Goal: Transaction & Acquisition: Purchase product/service

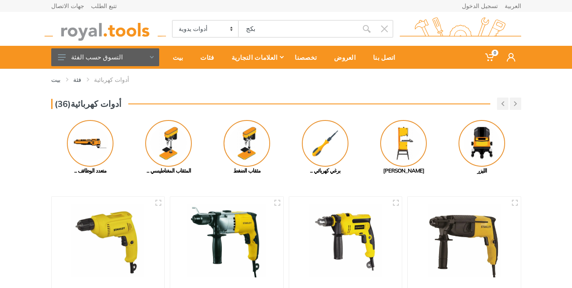
select select "1"
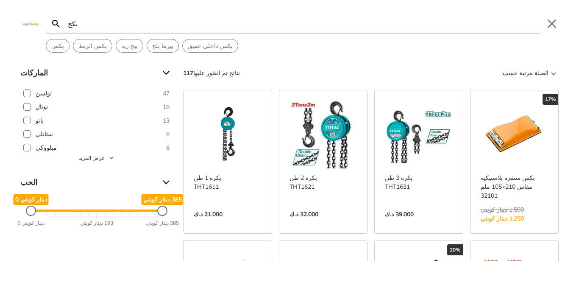
click at [528, 223] on link "عرض المزيد ->" at bounding box center [514, 223] width 68 height 0
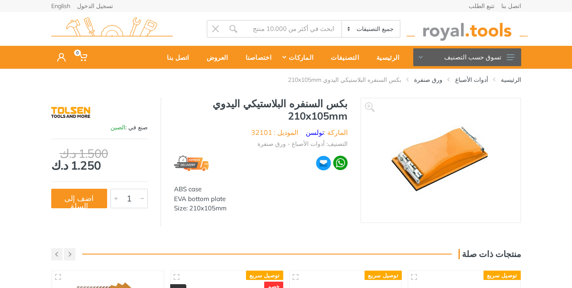
type input "بكج"
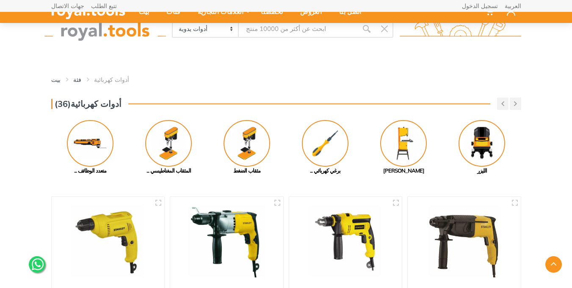
select select "1"
type input "بكج"
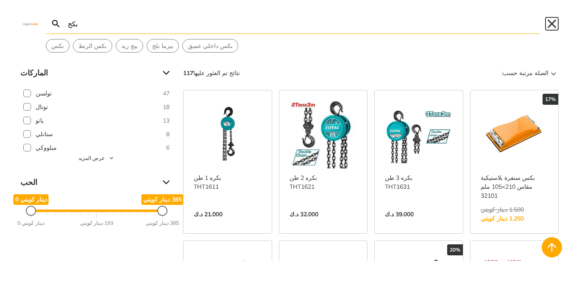
click at [549, 22] on button "يغلق" at bounding box center [552, 24] width 14 height 14
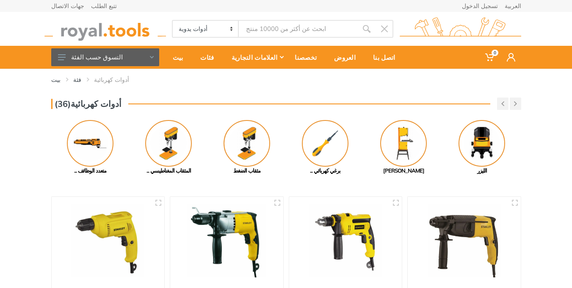
click at [232, 22] on select "جميع الفئات أدوات كهربائية أدوات لاسلكية أدوات يدوية ملحقات الأدوات الكهربائية …" at bounding box center [206, 29] width 67 height 16
select select "0"
click at [173, 21] on select "جميع الفئات أدوات كهربائية أدوات لاسلكية أدوات يدوية ملحقات الأدوات الكهربائية …" at bounding box center [206, 29] width 67 height 16
click at [198, 61] on div "فئات" at bounding box center [209, 57] width 31 height 18
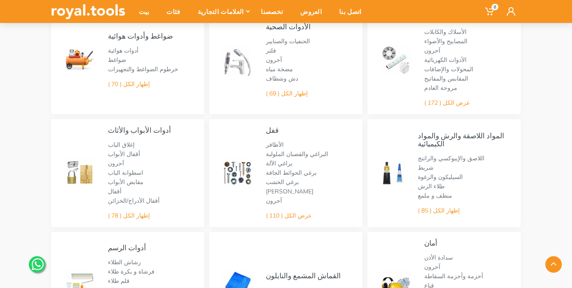
scroll to position [330, 0]
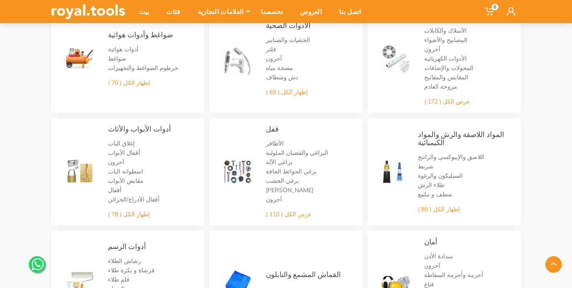
click at [249, 176] on img at bounding box center [237, 171] width 31 height 31
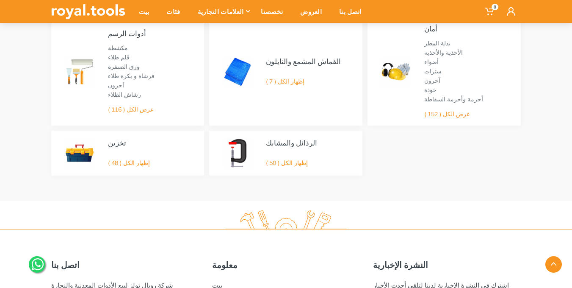
scroll to position [544, 0]
click at [292, 164] on font "إظهار الكل ( 50 )" at bounding box center [287, 162] width 42 height 8
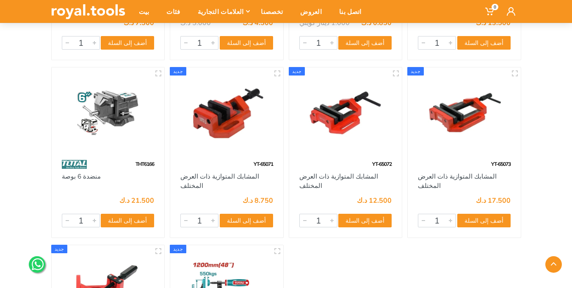
scroll to position [2029, 0]
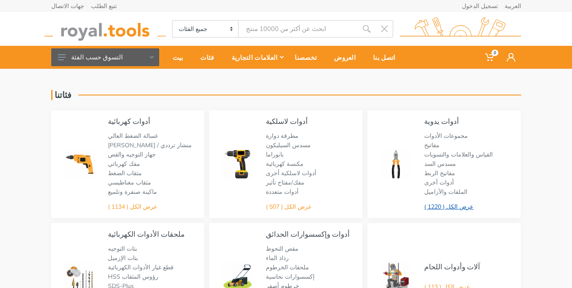
click at [457, 209] on font "عرض الكل ( 1220 )" at bounding box center [449, 207] width 49 height 8
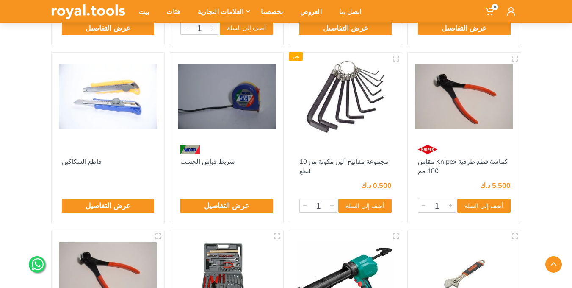
scroll to position [1030, 0]
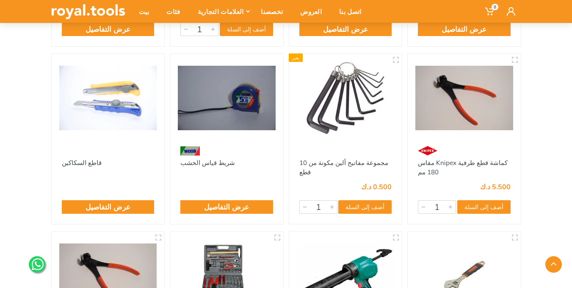
click at [233, 192] on div "عرض التفاصيل" at bounding box center [226, 200] width 113 height 47
click at [231, 213] on div "عرض التفاصيل" at bounding box center [226, 207] width 93 height 14
click at [231, 210] on font "عرض التفاصيل" at bounding box center [226, 206] width 45 height 9
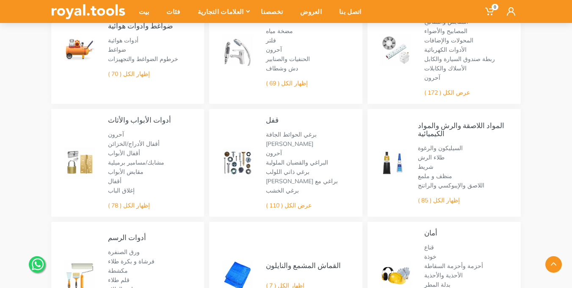
scroll to position [340, 0]
click at [303, 205] on font "عرض الكل ( 110 )" at bounding box center [289, 205] width 46 height 8
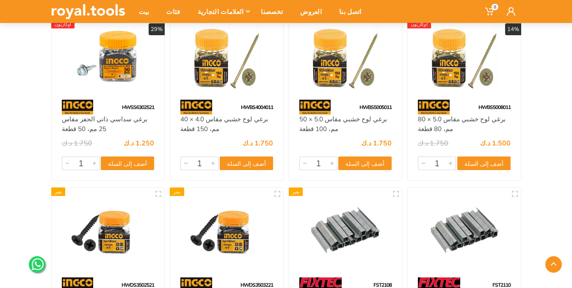
scroll to position [3202, 0]
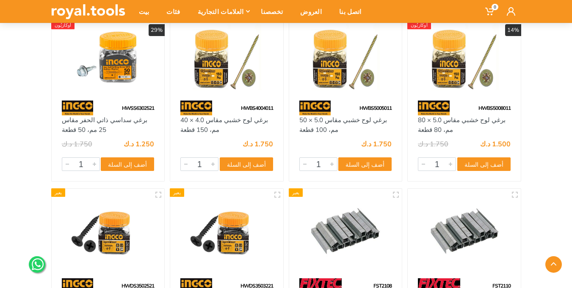
click at [230, 70] on img at bounding box center [227, 55] width 98 height 73
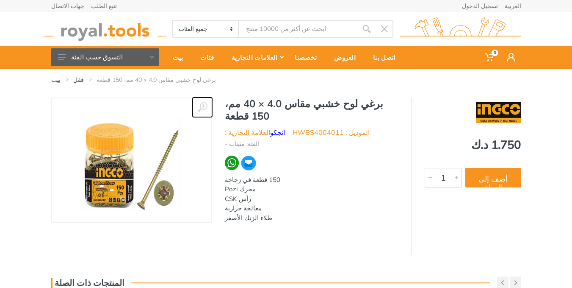
click at [199, 113] on button at bounding box center [202, 106] width 19 height 19
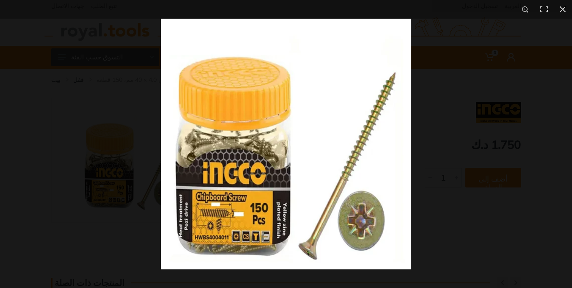
click at [122, 136] on div at bounding box center [286, 144] width 572 height 288
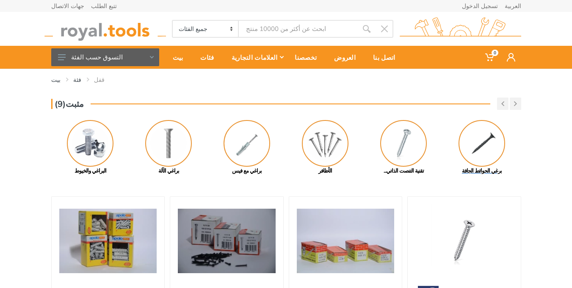
click at [479, 144] on img at bounding box center [482, 143] width 47 height 47
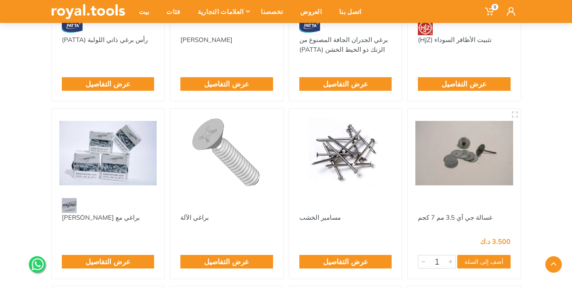
scroll to position [508, 0]
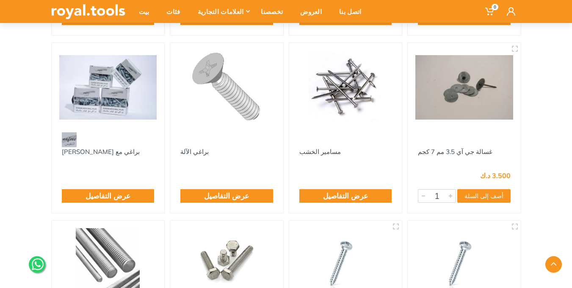
click at [365, 97] on img at bounding box center [346, 86] width 98 height 73
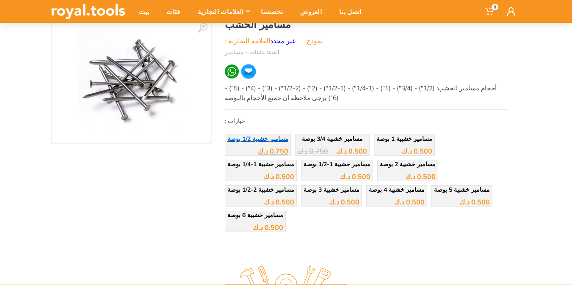
click at [265, 144] on div "0.750 د.ك" at bounding box center [258, 148] width 61 height 13
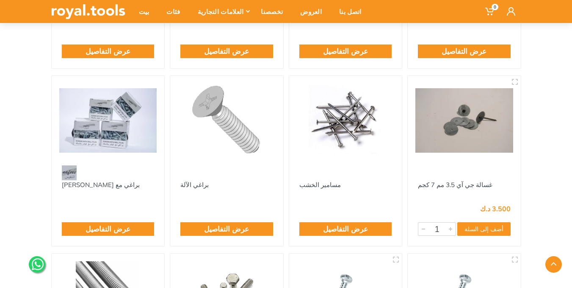
drag, startPoint x: 407, startPoint y: 172, endPoint x: 427, endPoint y: 163, distance: 21.8
click at [427, 163] on div at bounding box center [464, 120] width 113 height 89
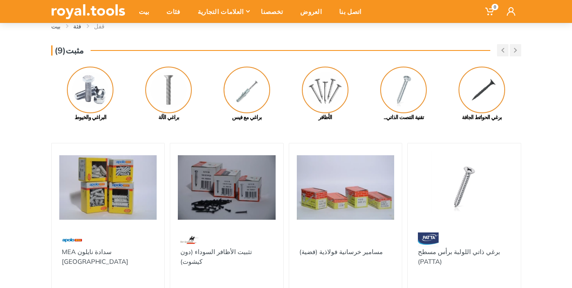
scroll to position [49, 0]
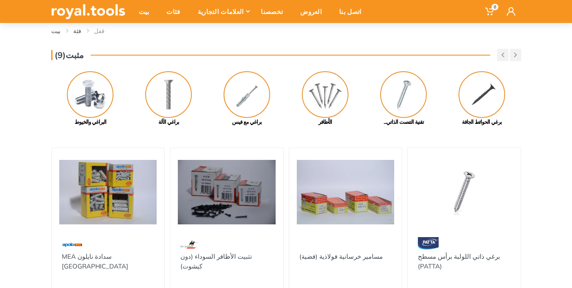
click at [444, 195] on img at bounding box center [465, 191] width 98 height 73
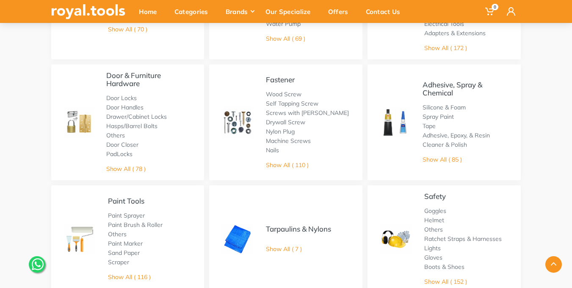
scroll to position [478, 0]
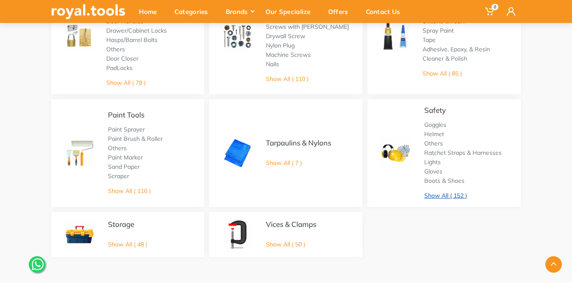
click at [444, 195] on link "Show All ( 152 )" at bounding box center [446, 196] width 43 height 8
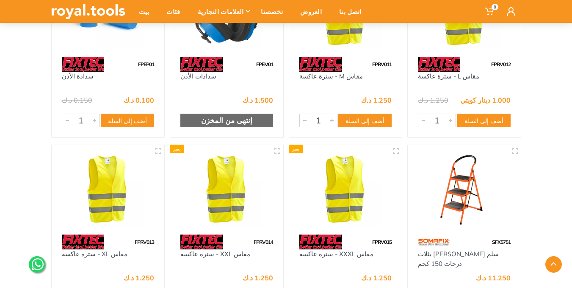
scroll to position [4310, 0]
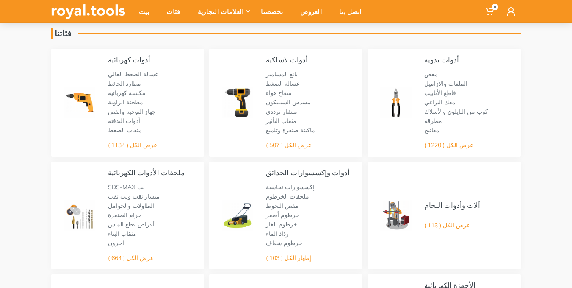
scroll to position [62, 0]
click at [427, 119] on font "مطرقة" at bounding box center [434, 120] width 18 height 8
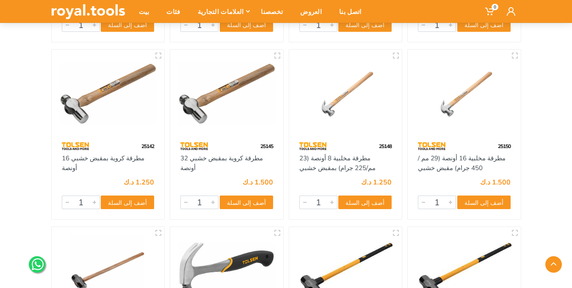
scroll to position [2037, 0]
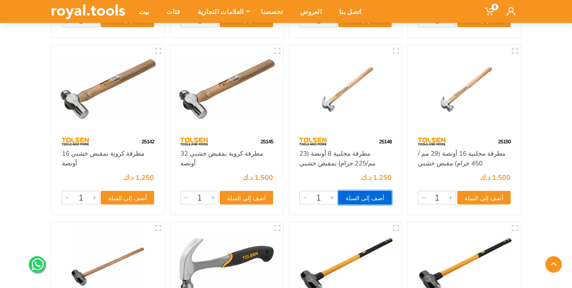
click at [383, 201] on font "أضف إلى السلة" at bounding box center [365, 198] width 39 height 8
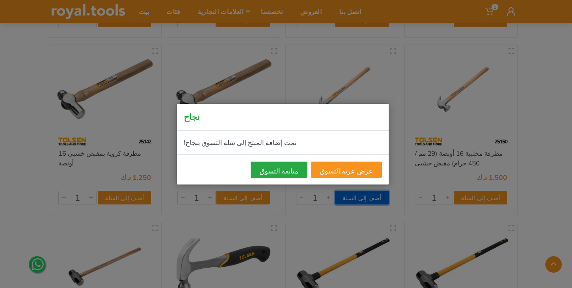
scroll to position [2437, 0]
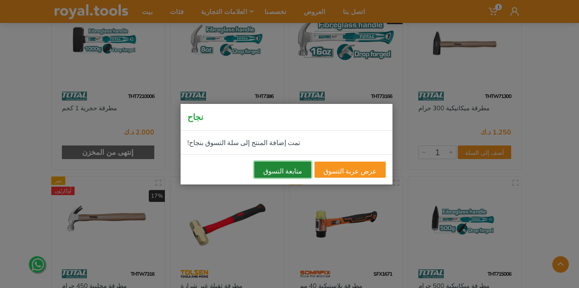
click at [311, 170] on button "متابعة التسوق" at bounding box center [282, 169] width 57 height 16
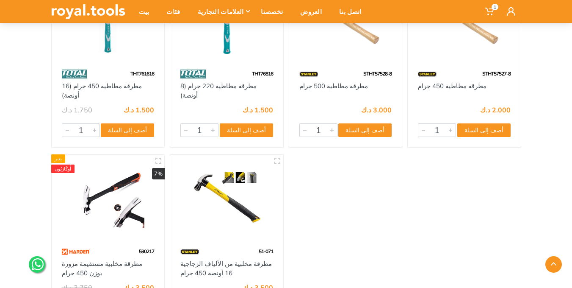
scroll to position [2988, 0]
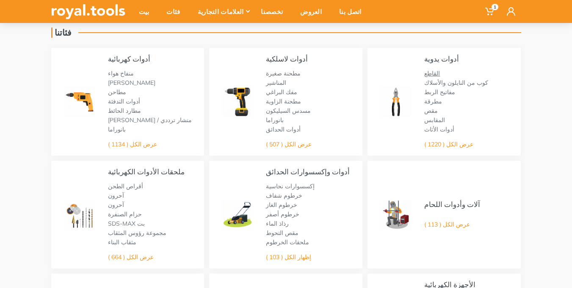
click at [433, 74] on font "القاطع" at bounding box center [433, 73] width 16 height 8
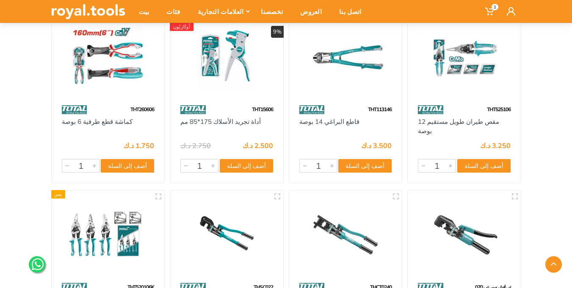
scroll to position [1562, 0]
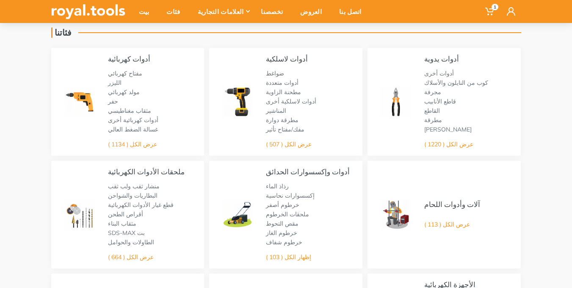
scroll to position [62, 0]
click at [278, 108] on font "المناشير" at bounding box center [276, 111] width 20 height 8
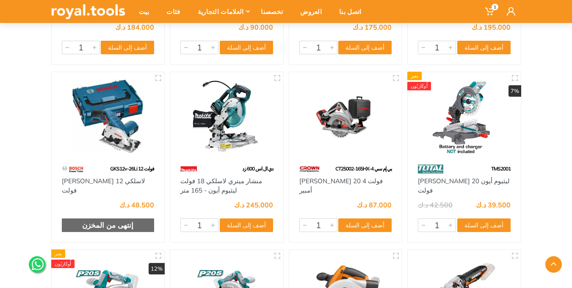
scroll to position [339, 0]
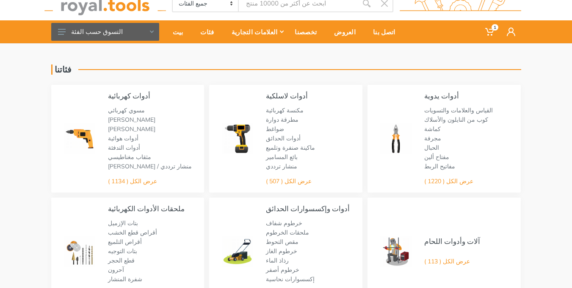
scroll to position [25, 0]
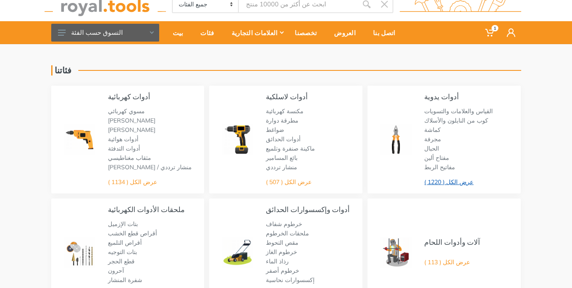
click at [455, 181] on font "عرض الكل ( 1220 )" at bounding box center [449, 182] width 49 height 8
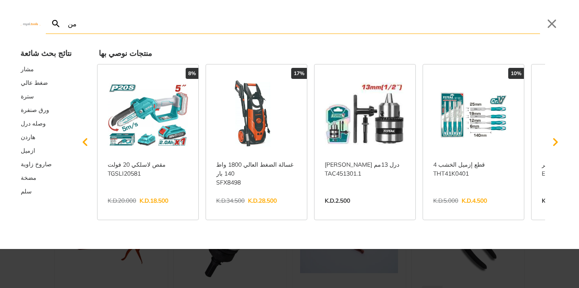
type input "من"
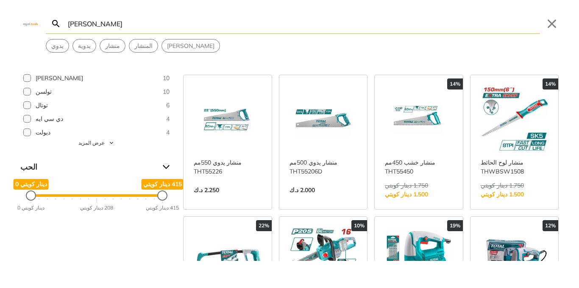
scroll to position [16, 0]
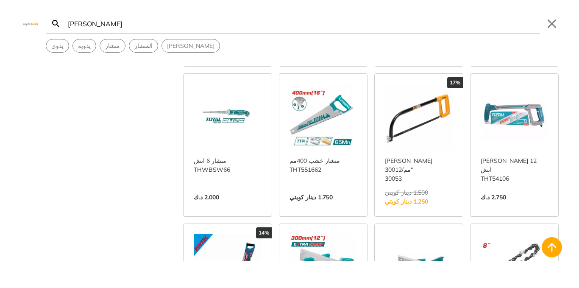
scroll to position [758, 0]
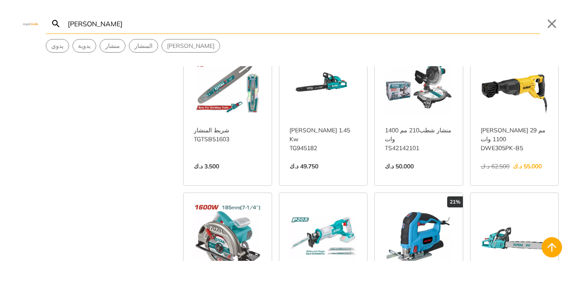
scroll to position [1468, 0]
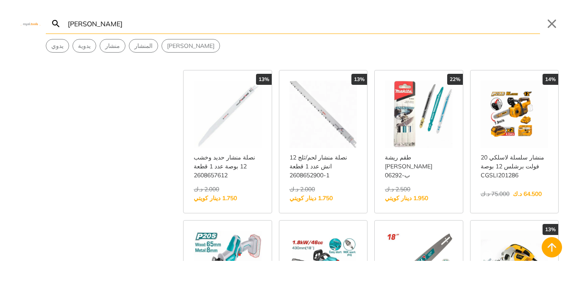
scroll to position [2319, 0]
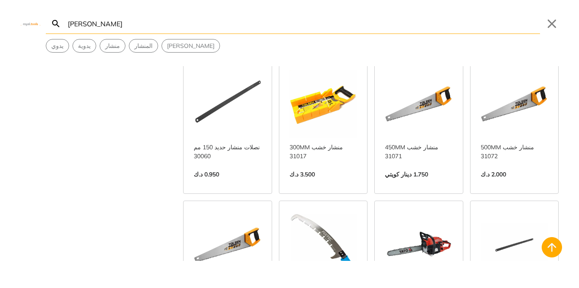
scroll to position [3336, 0]
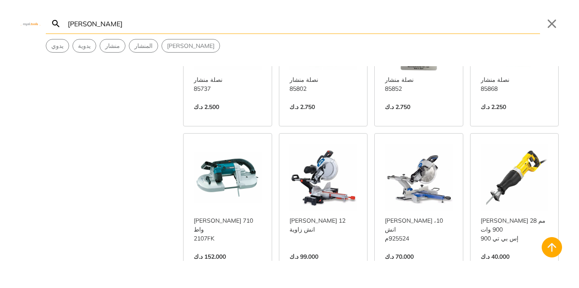
scroll to position [4029, 0]
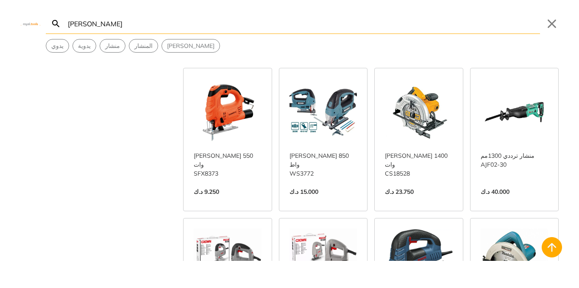
scroll to position [4321, 0]
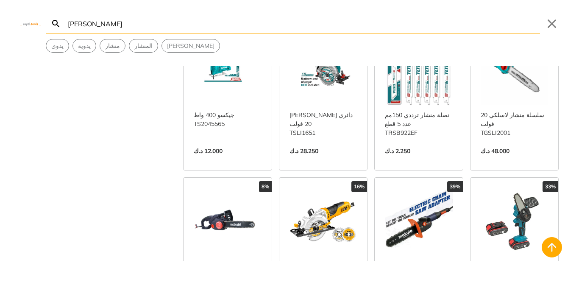
scroll to position [2591, 0]
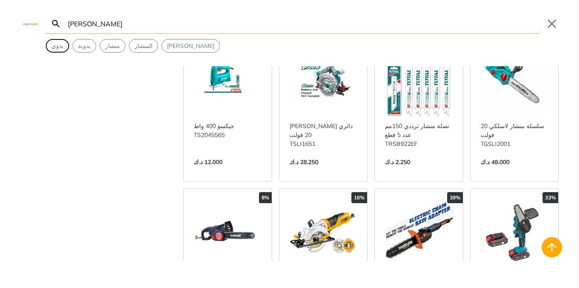
click at [61, 51] on button "يدوي" at bounding box center [57, 45] width 22 height 13
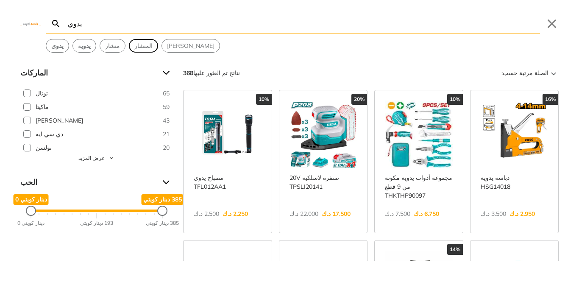
click at [135, 48] on span "المنشار" at bounding box center [143, 46] width 18 height 9
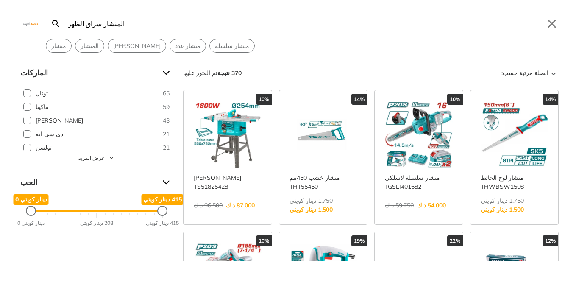
scroll to position [17, 0]
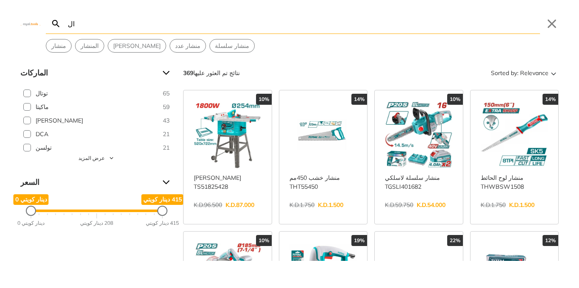
type input "ا"
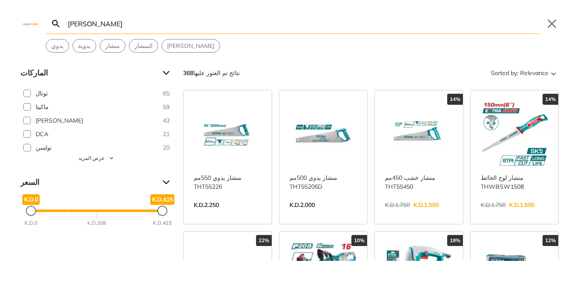
type input "منشار يدوي"
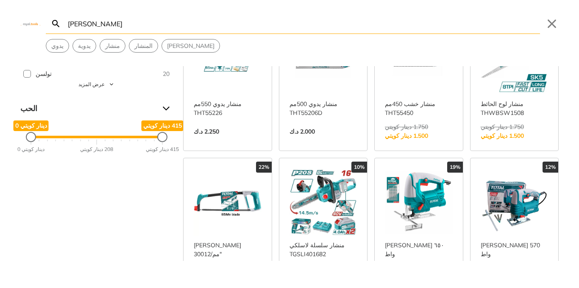
scroll to position [92, 0]
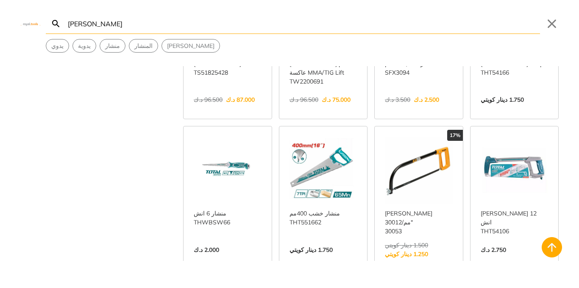
scroll to position [714, 0]
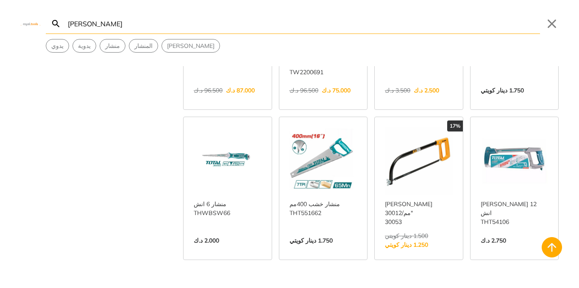
click at [386, 120] on div "17%" at bounding box center [419, 125] width 88 height 11
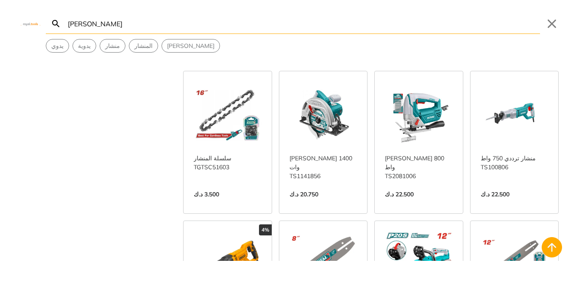
scroll to position [1071, 0]
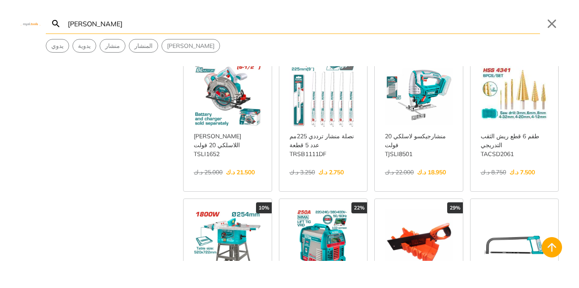
scroll to position [477, 0]
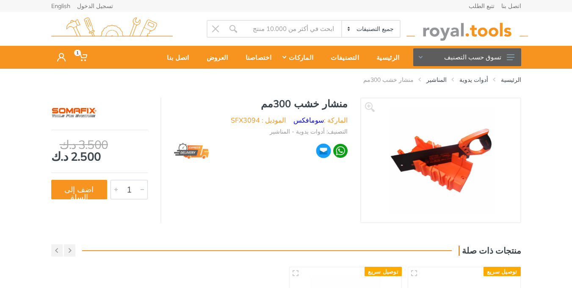
type input "[PERSON_NAME]"
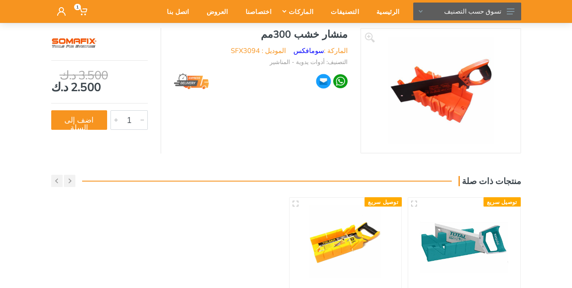
scroll to position [107, 0]
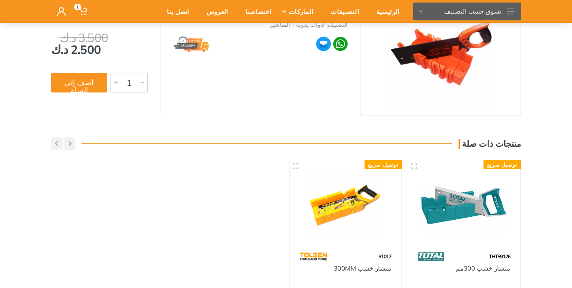
click at [405, 177] on div "توصيل سريع THT59126 منشار خشب 300مم 3.500 د.ك 4569 1 أضف إلى السلة اضف 1" at bounding box center [402, 245] width 239 height 170
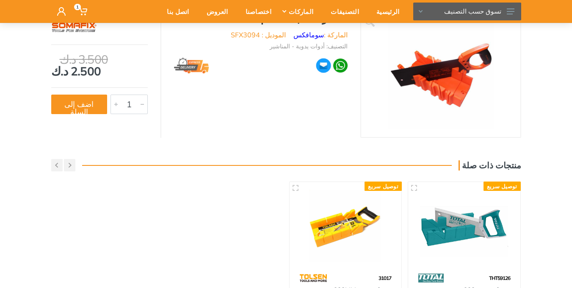
scroll to position [83, 0]
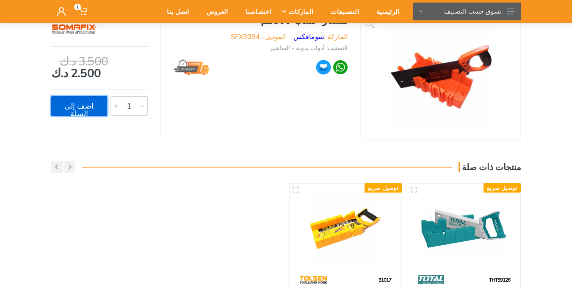
click at [94, 113] on button "اضف إلى السلة" at bounding box center [79, 105] width 56 height 19
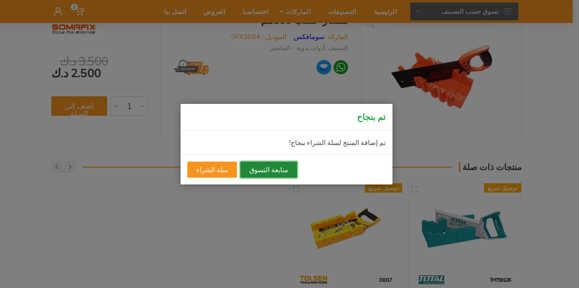
click at [250, 172] on button "متابعة التسوق" at bounding box center [268, 169] width 57 height 16
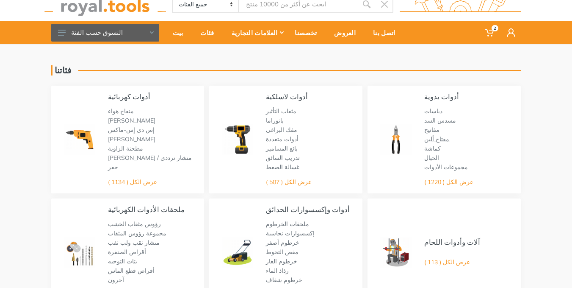
click at [436, 139] on font "مفتاح ألين" at bounding box center [437, 139] width 25 height 8
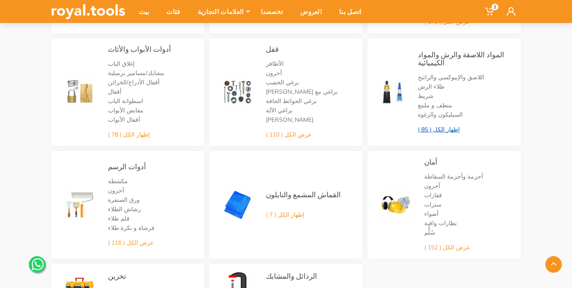
scroll to position [409, 0]
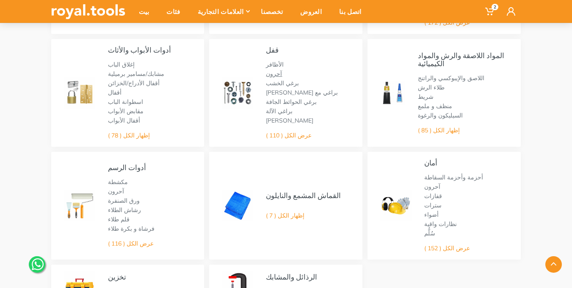
click at [276, 72] on font "آحرون" at bounding box center [274, 74] width 16 height 8
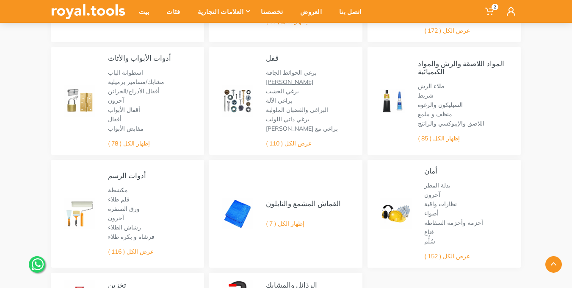
click at [286, 84] on font "سدادة نايلون" at bounding box center [289, 82] width 47 height 8
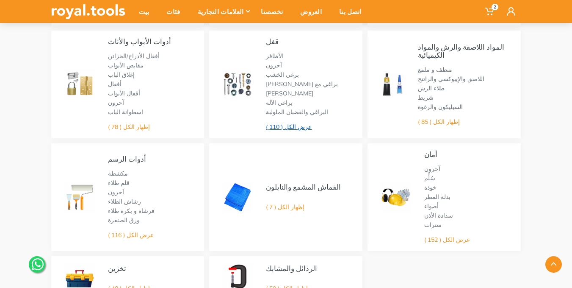
click at [302, 128] on font "عرض الكل ( 110 )" at bounding box center [289, 127] width 46 height 8
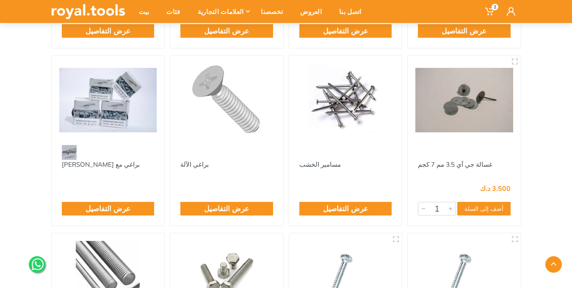
scroll to position [496, 0]
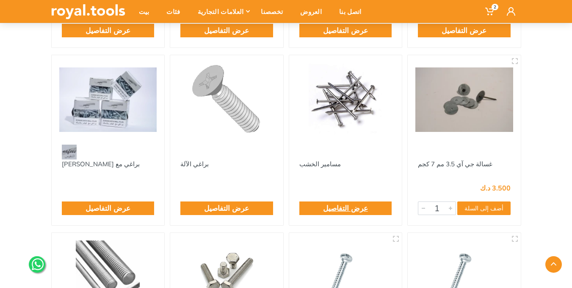
click at [339, 208] on font "عرض التفاصيل" at bounding box center [345, 207] width 45 height 9
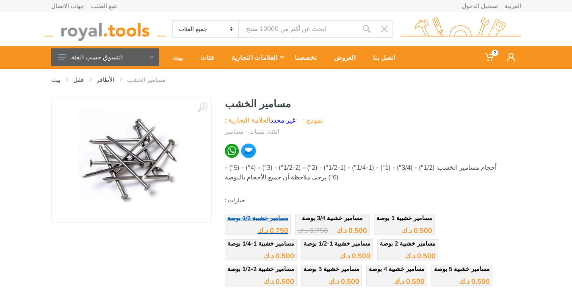
click at [261, 228] on font "0.750 د.ك" at bounding box center [273, 230] width 31 height 8
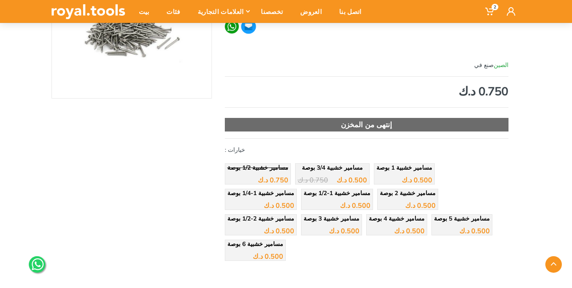
scroll to position [132, 0]
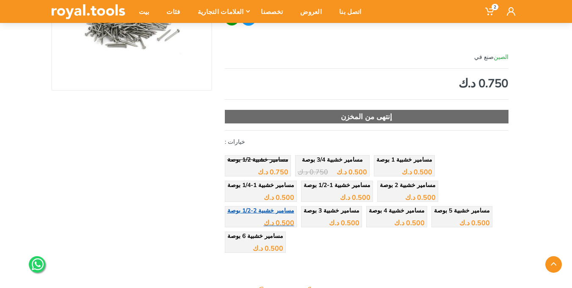
click at [294, 213] on div "0.500 د.ك" at bounding box center [261, 219] width 67 height 13
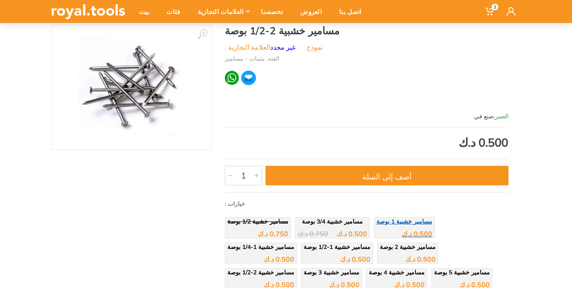
scroll to position [72, 0]
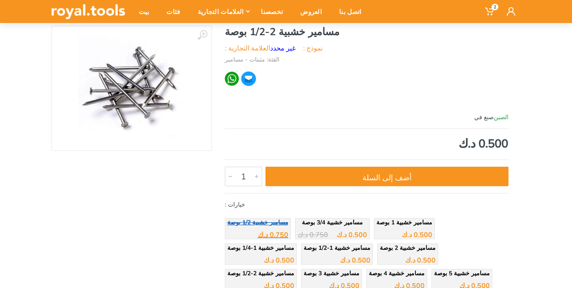
click at [264, 229] on div "0.750 د.ك" at bounding box center [258, 231] width 61 height 13
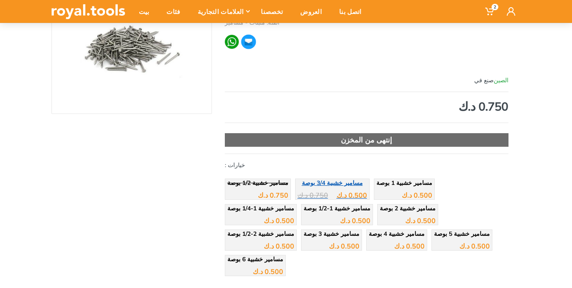
click at [337, 191] on font "0.500 د.ك" at bounding box center [352, 195] width 31 height 8
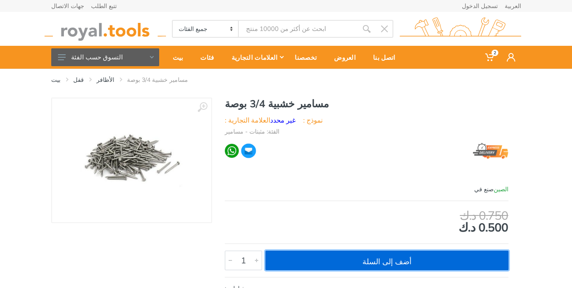
click at [376, 256] on font "أضف إلى السلة" at bounding box center [387, 261] width 49 height 10
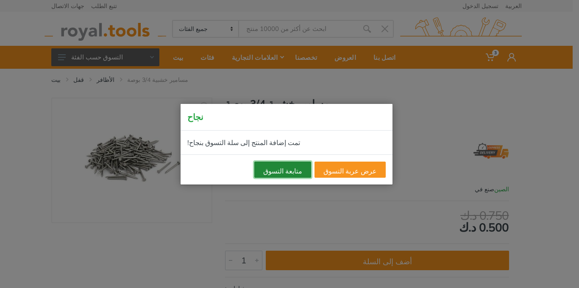
click at [294, 175] on button "متابعة التسوق" at bounding box center [282, 169] width 57 height 16
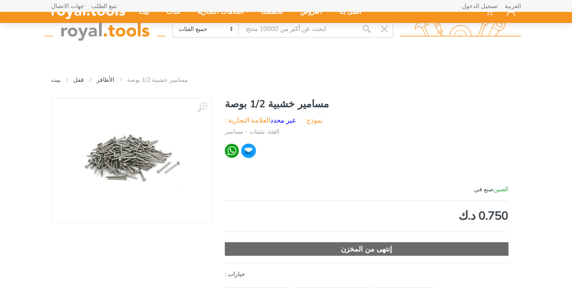
scroll to position [109, 0]
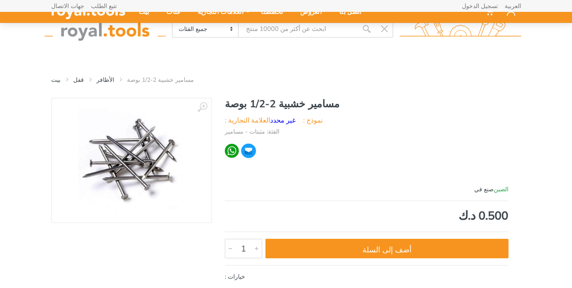
scroll to position [72, 0]
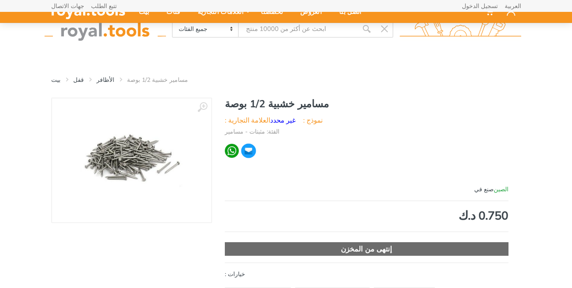
scroll to position [132, 0]
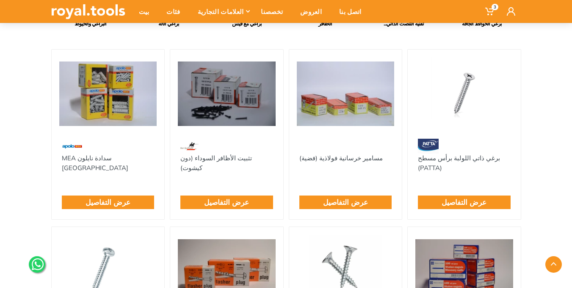
scroll to position [146, 0]
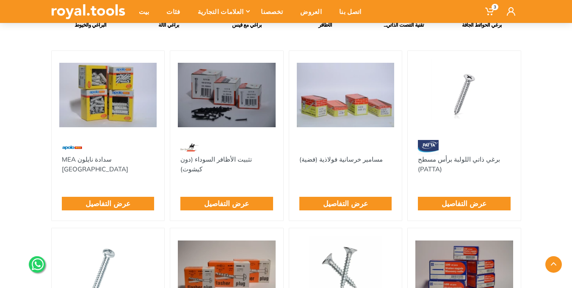
click at [485, 135] on div at bounding box center [464, 95] width 113 height 89
click at [484, 135] on div at bounding box center [464, 95] width 113 height 89
click at [483, 135] on div at bounding box center [464, 95] width 113 height 89
click at [469, 199] on font "عرض التفاصيل" at bounding box center [464, 203] width 45 height 9
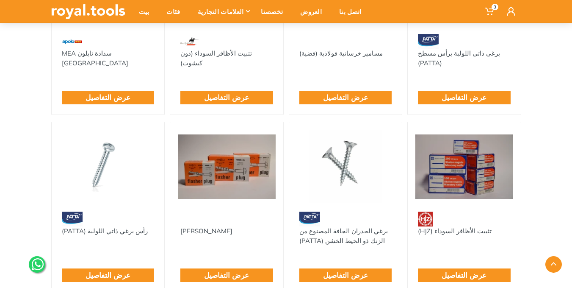
scroll to position [250, 0]
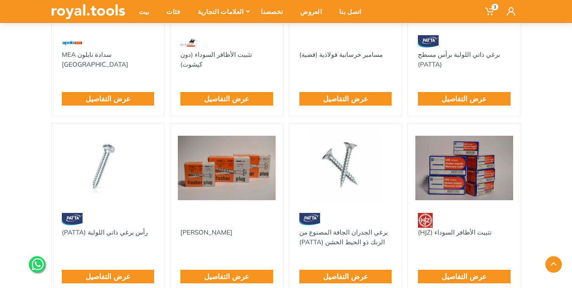
click at [479, 167] on img at bounding box center [465, 167] width 98 height 73
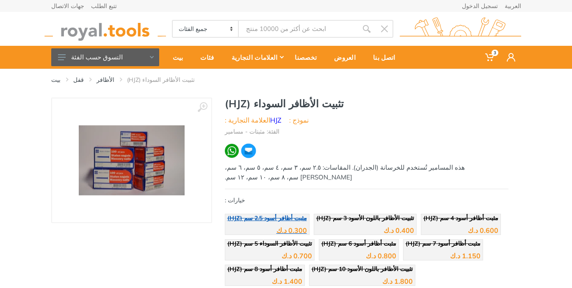
click at [277, 226] on font "0.300 د.ك" at bounding box center [292, 230] width 31 height 8
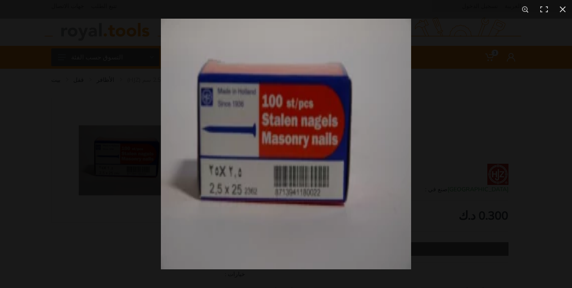
click at [126, 172] on div at bounding box center [286, 144] width 572 height 288
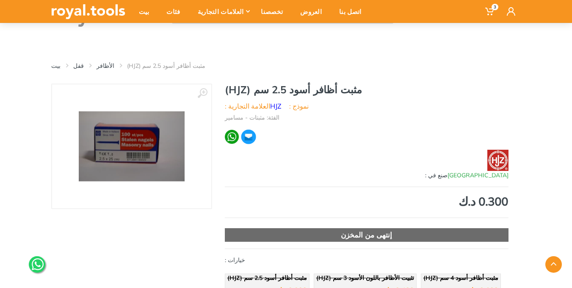
scroll to position [153, 0]
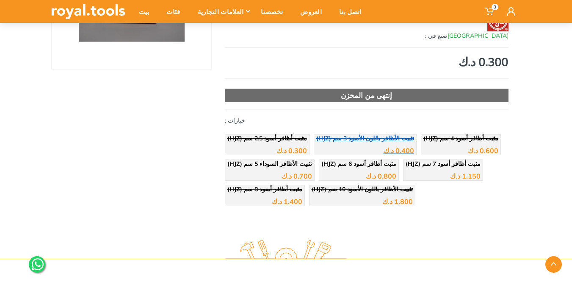
click at [332, 144] on div "0.400 د.ك" at bounding box center [365, 147] width 98 height 13
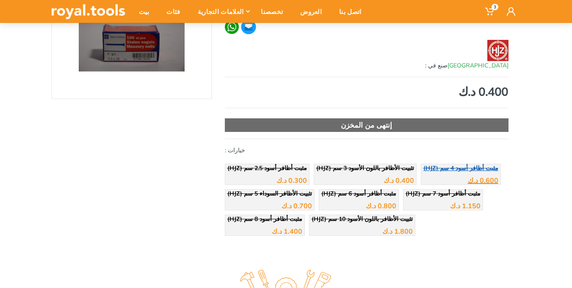
click at [424, 172] on div "0.600 د.ك" at bounding box center [461, 177] width 75 height 13
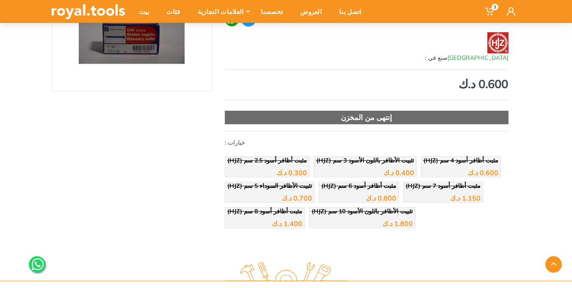
scroll to position [149, 0]
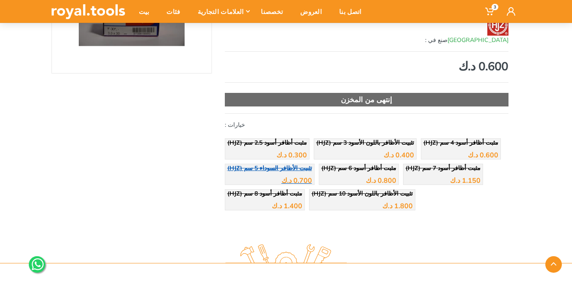
click at [278, 175] on div "0.700 د.ك" at bounding box center [270, 177] width 85 height 13
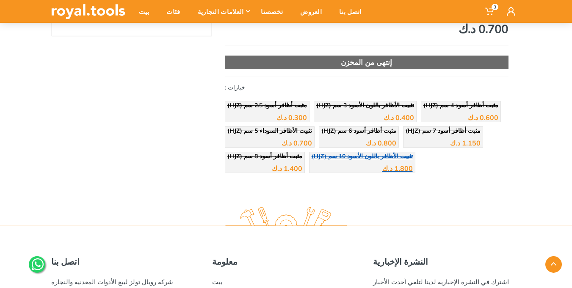
click at [321, 157] on font "تثبيت الأظافر باللون الأسود 10 سم (HJZ)" at bounding box center [362, 156] width 101 height 8
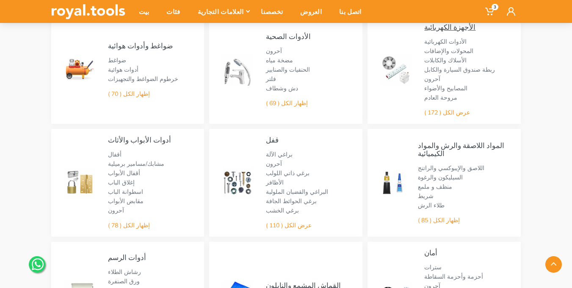
scroll to position [344, 0]
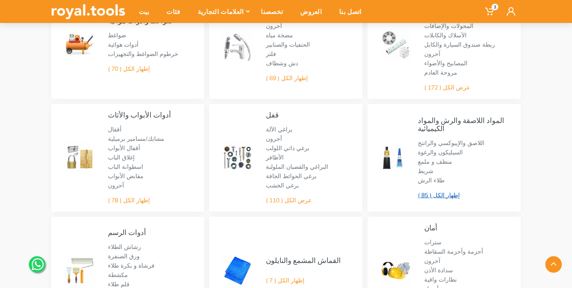
click at [447, 194] on font "إظهار الكل ( 85 )" at bounding box center [439, 195] width 42 height 8
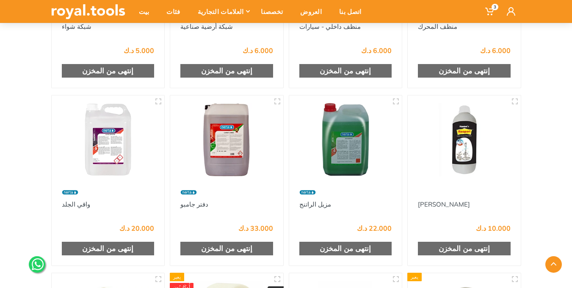
scroll to position [1900, 0]
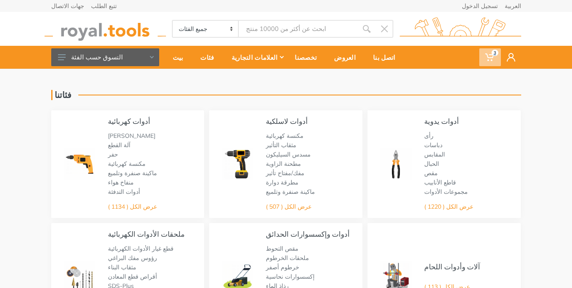
click at [492, 55] on span "3" at bounding box center [495, 53] width 7 height 6
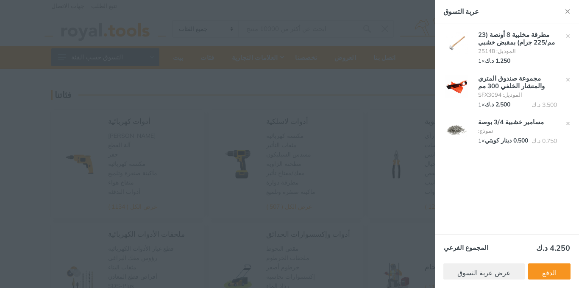
click at [413, 135] on div at bounding box center [289, 144] width 579 height 288
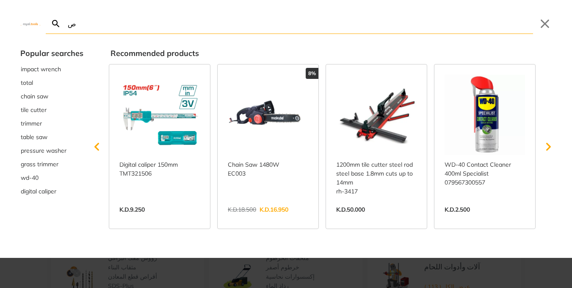
type input "ص"
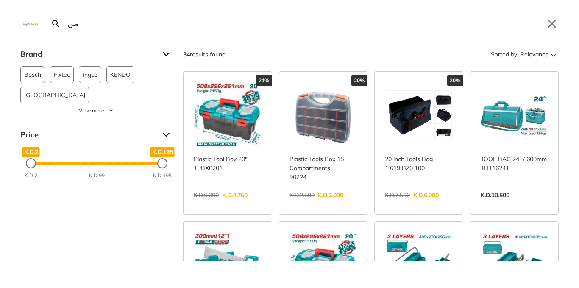
type input "ص"
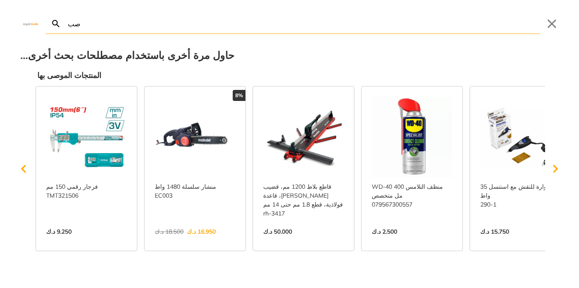
type input "ص"
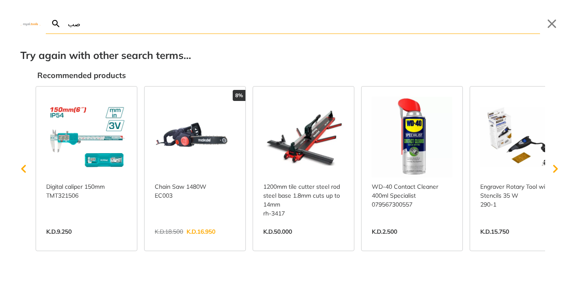
type input "ص"
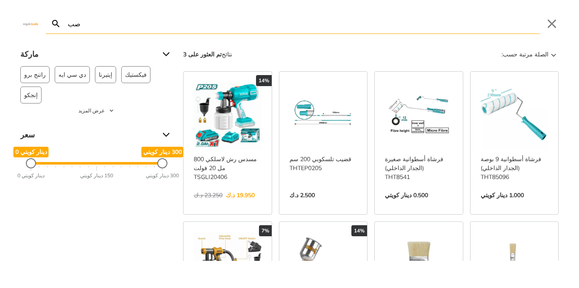
type input "ص"
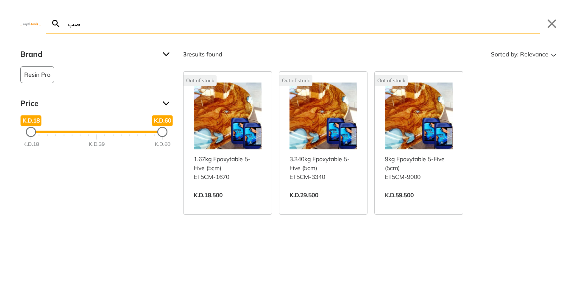
type input "ص"
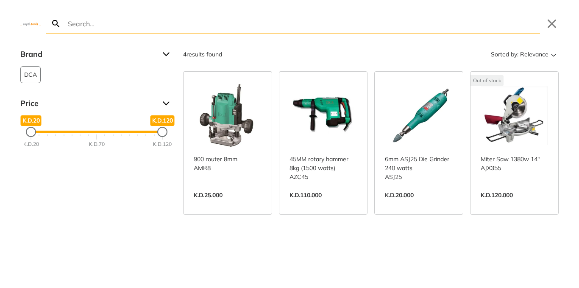
type input "ص"
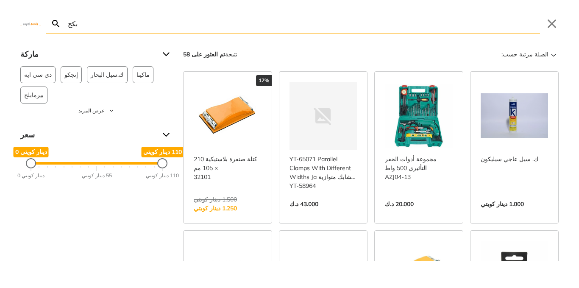
type input "بكج"
click at [419, 213] on link "عرض المزيد →" at bounding box center [419, 213] width 68 height 0
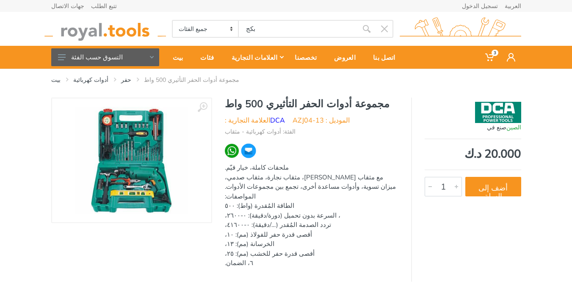
click at [111, 169] on img at bounding box center [132, 160] width 114 height 107
drag, startPoint x: 111, startPoint y: 169, endPoint x: 504, endPoint y: 192, distance: 393.4
click at [504, 192] on font "أضف إلى السلة" at bounding box center [493, 191] width 29 height 18
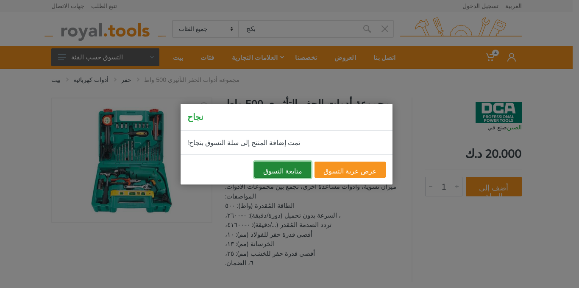
click at [303, 164] on button "متابعة التسوق" at bounding box center [282, 169] width 57 height 16
